Goal: Transaction & Acquisition: Purchase product/service

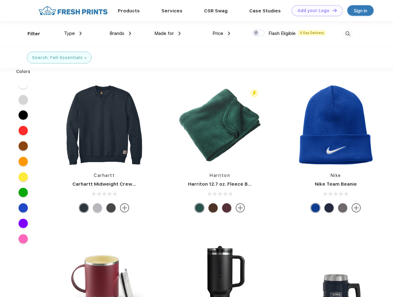
click at [315, 11] on link "Add your Logo Design Tool" at bounding box center [317, 10] width 51 height 11
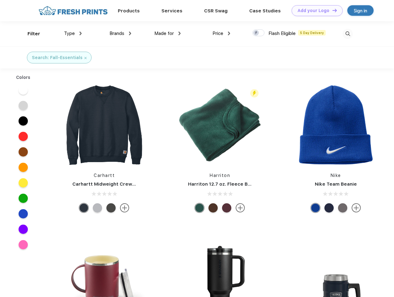
click at [0, 0] on div "Design Tool" at bounding box center [0, 0] width 0 height 0
click at [332, 10] on link "Add your Logo Design Tool" at bounding box center [317, 10] width 51 height 11
click at [30, 34] on div "Filter" at bounding box center [34, 33] width 13 height 7
click at [73, 33] on span "Type" at bounding box center [69, 34] width 11 height 6
click at [120, 33] on span "Brands" at bounding box center [117, 34] width 15 height 6
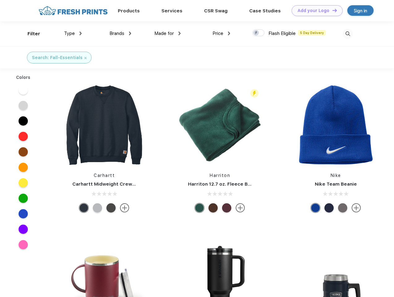
click at [168, 33] on span "Made for" at bounding box center [163, 34] width 19 height 6
click at [222, 33] on span "Price" at bounding box center [218, 34] width 11 height 6
click at [259, 33] on div at bounding box center [258, 32] width 12 height 7
click at [256, 33] on input "checkbox" at bounding box center [254, 31] width 4 height 4
click at [348, 34] on img at bounding box center [348, 34] width 10 height 10
